Goal: Information Seeking & Learning: Learn about a topic

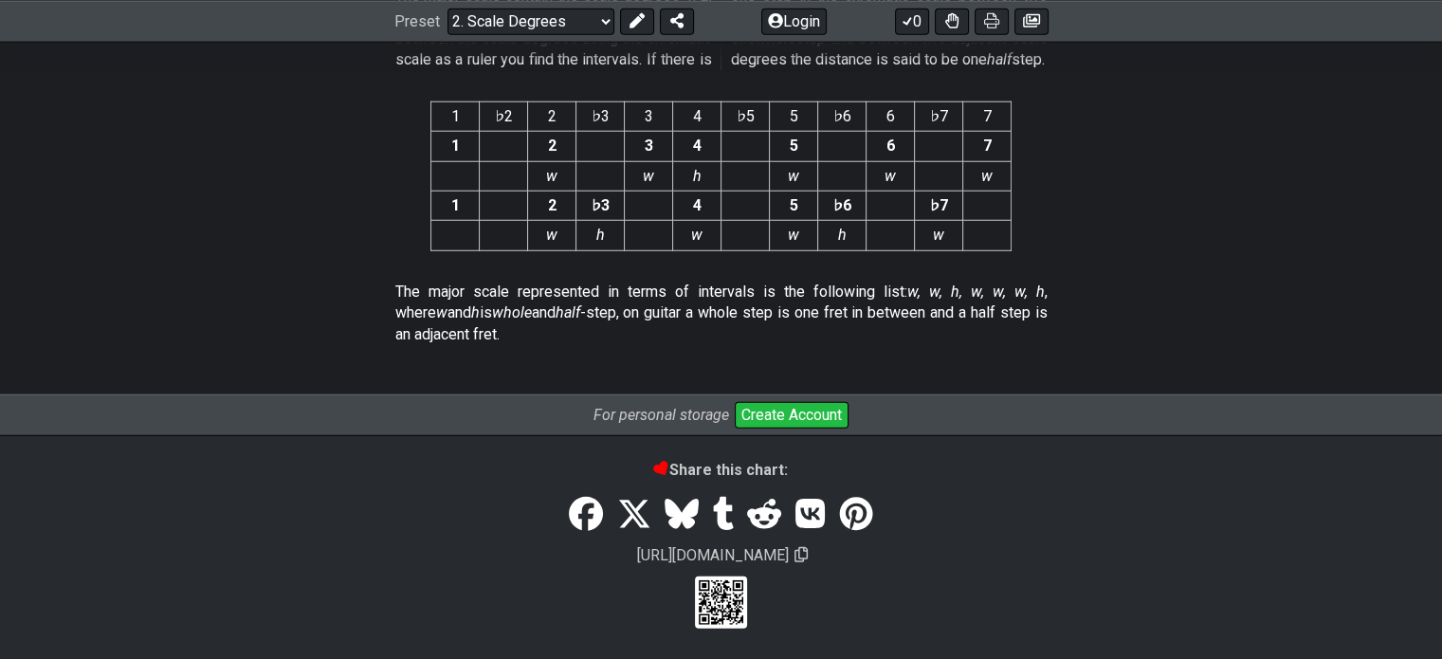
scroll to position [5214, 0]
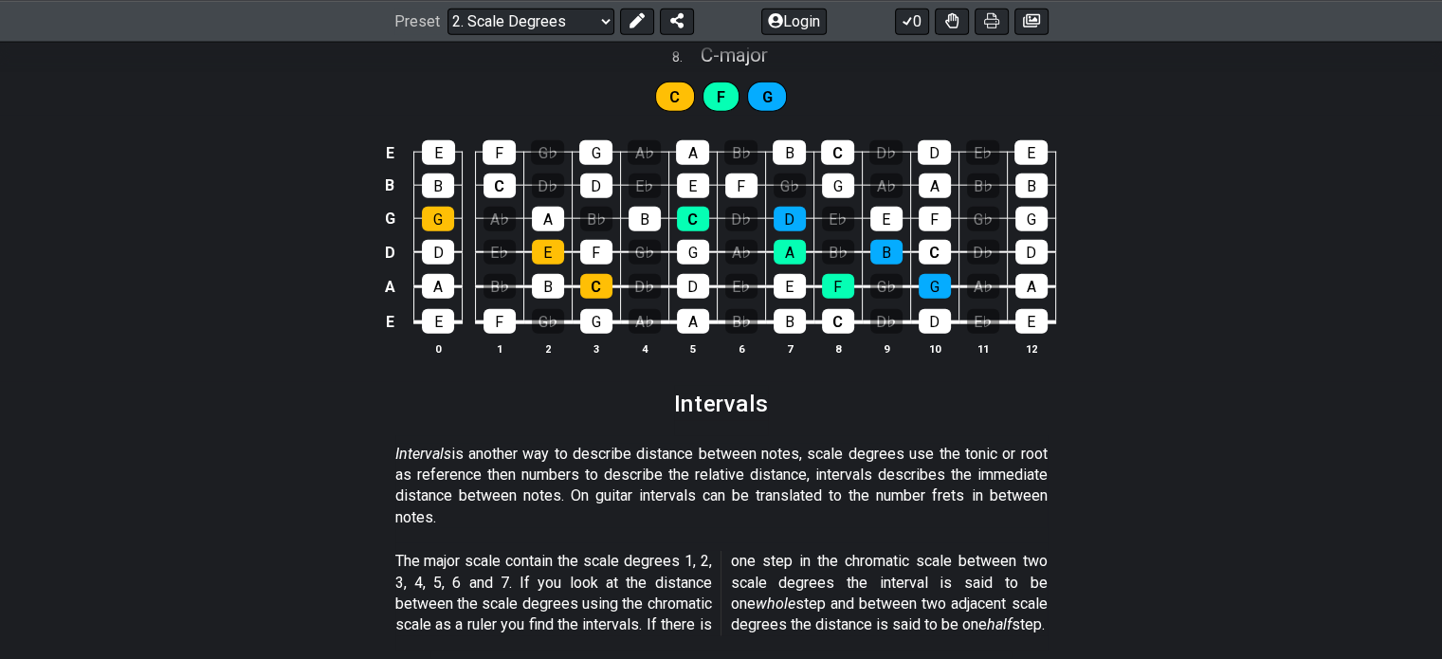
scroll to position [5119, 0]
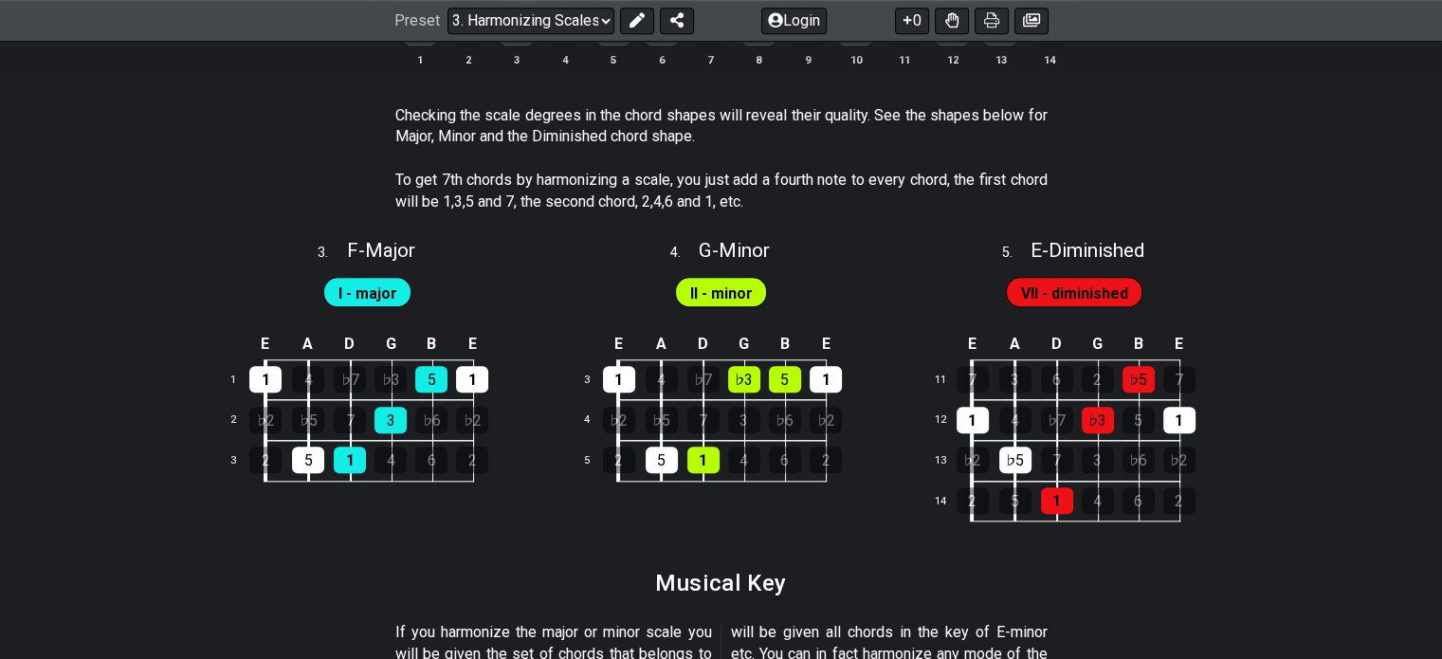
scroll to position [1991, 0]
